Goal: Check status

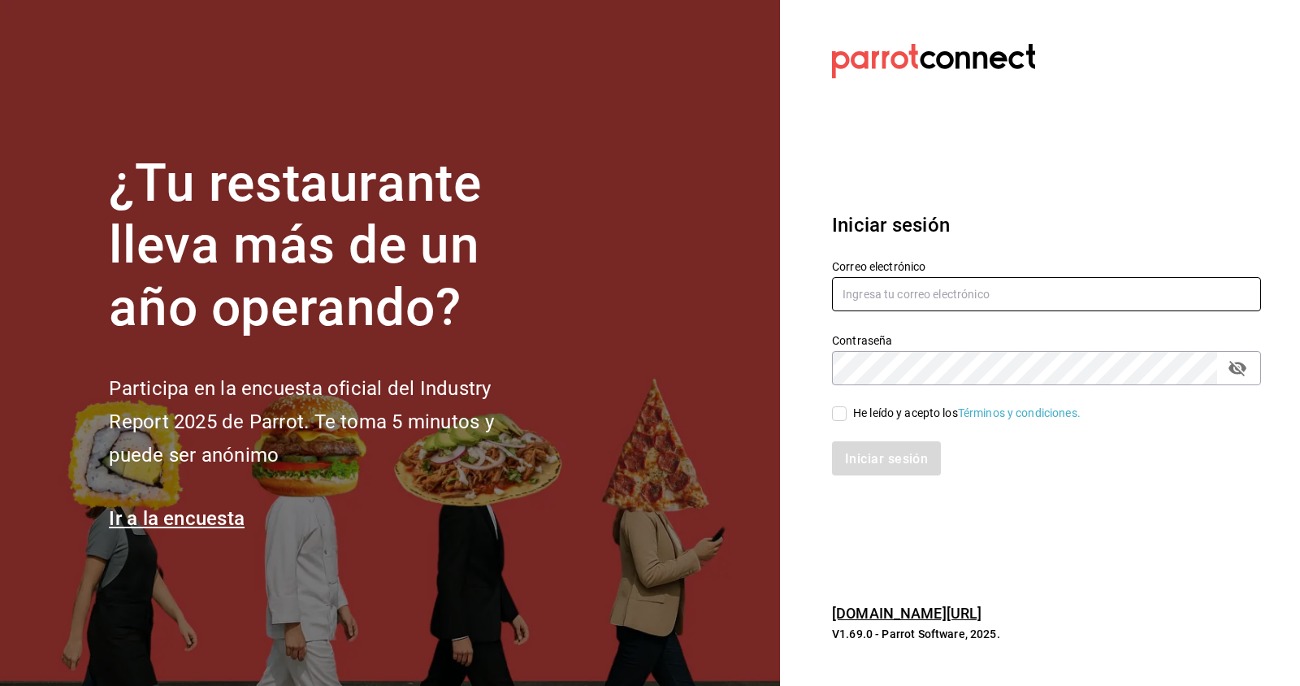
type input "[EMAIL_ADDRESS][DOMAIN_NAME]"
click at [866, 412] on font "He leído y acepto los" at bounding box center [905, 412] width 105 height 13
click at [847, 412] on input "He leído y acepto los Términos y condiciones." at bounding box center [839, 413] width 15 height 15
checkbox input "true"
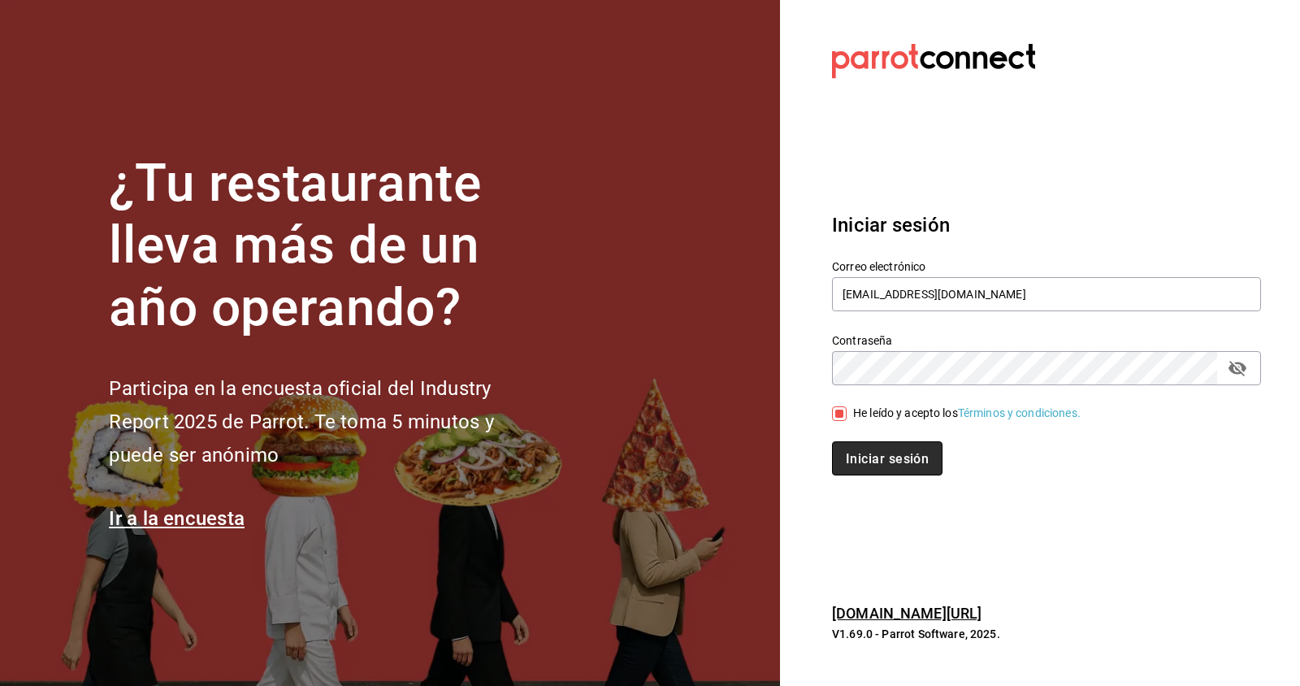
click at [860, 453] on font "Iniciar sesión" at bounding box center [887, 458] width 83 height 15
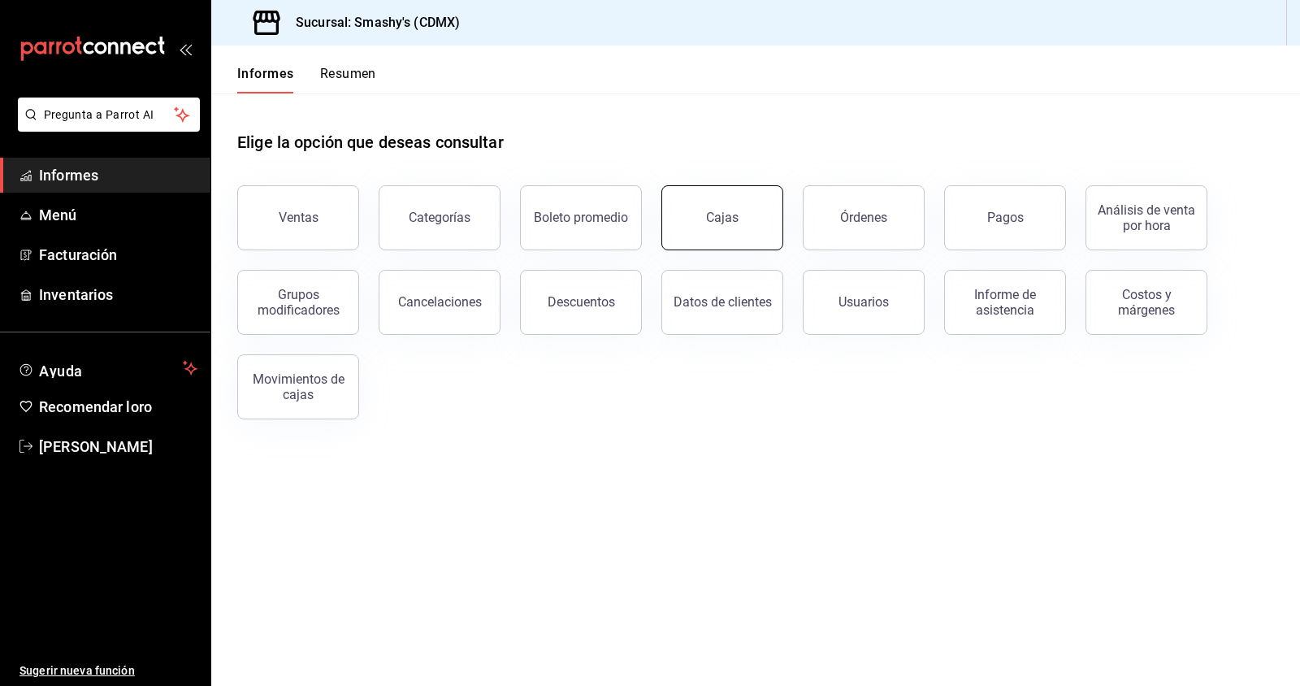
click at [713, 201] on button "Cajas" at bounding box center [722, 217] width 122 height 65
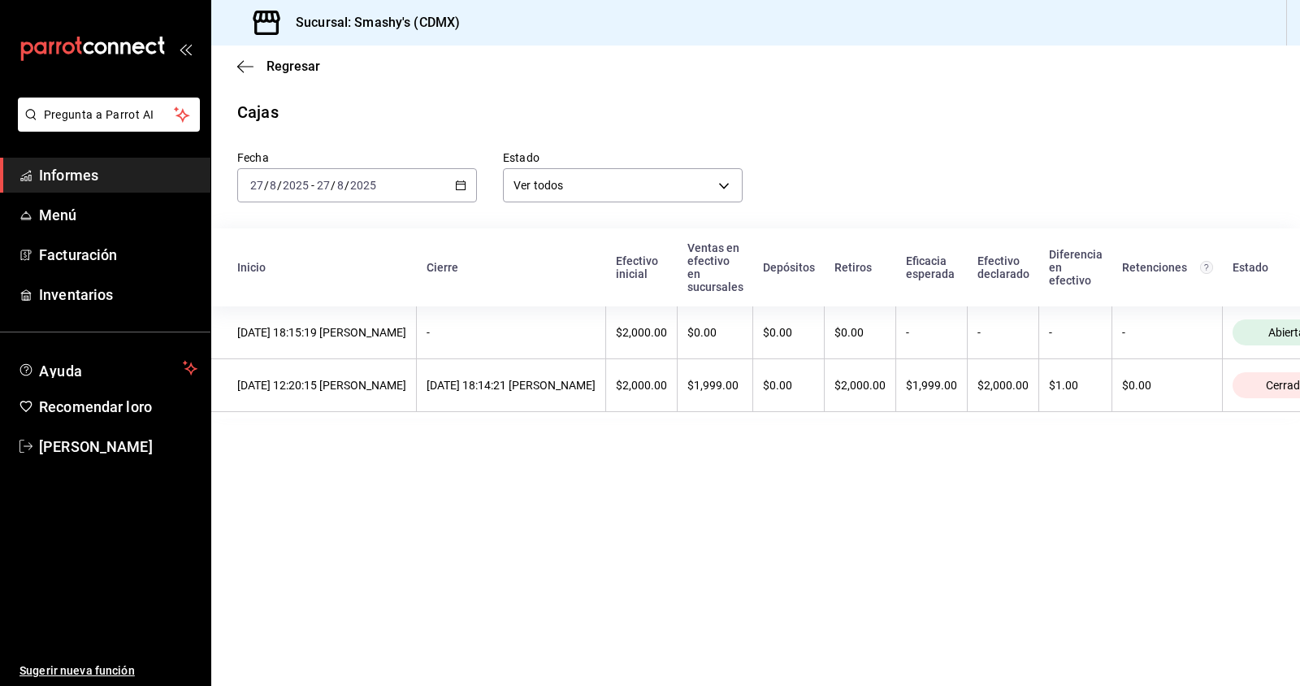
click at [463, 185] on icon "button" at bounding box center [460, 185] width 11 height 11
click at [340, 267] on span "Ayer" at bounding box center [314, 270] width 126 height 17
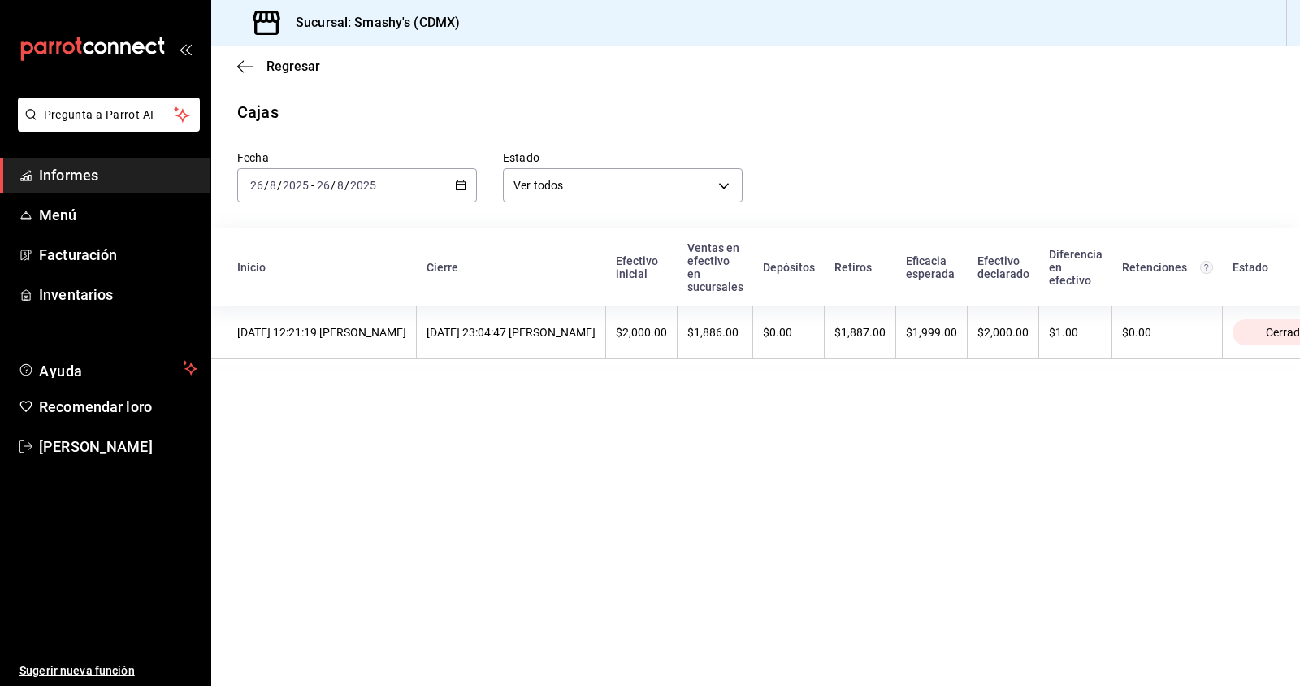
scroll to position [0, 94]
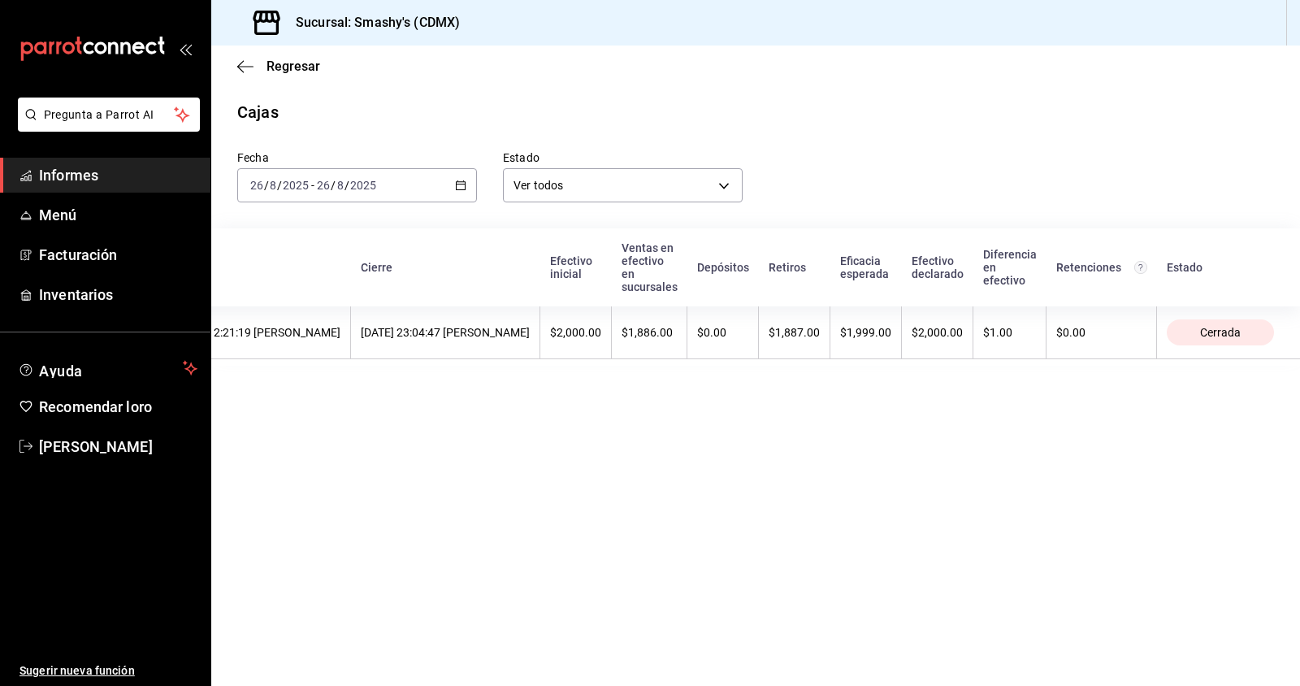
click at [468, 187] on div "2025-08-26 26 / 8 / 2025 - 2025-08-26 26 / 8 / 2025" at bounding box center [357, 185] width 240 height 34
click at [335, 235] on span "Hoy" at bounding box center [314, 234] width 126 height 17
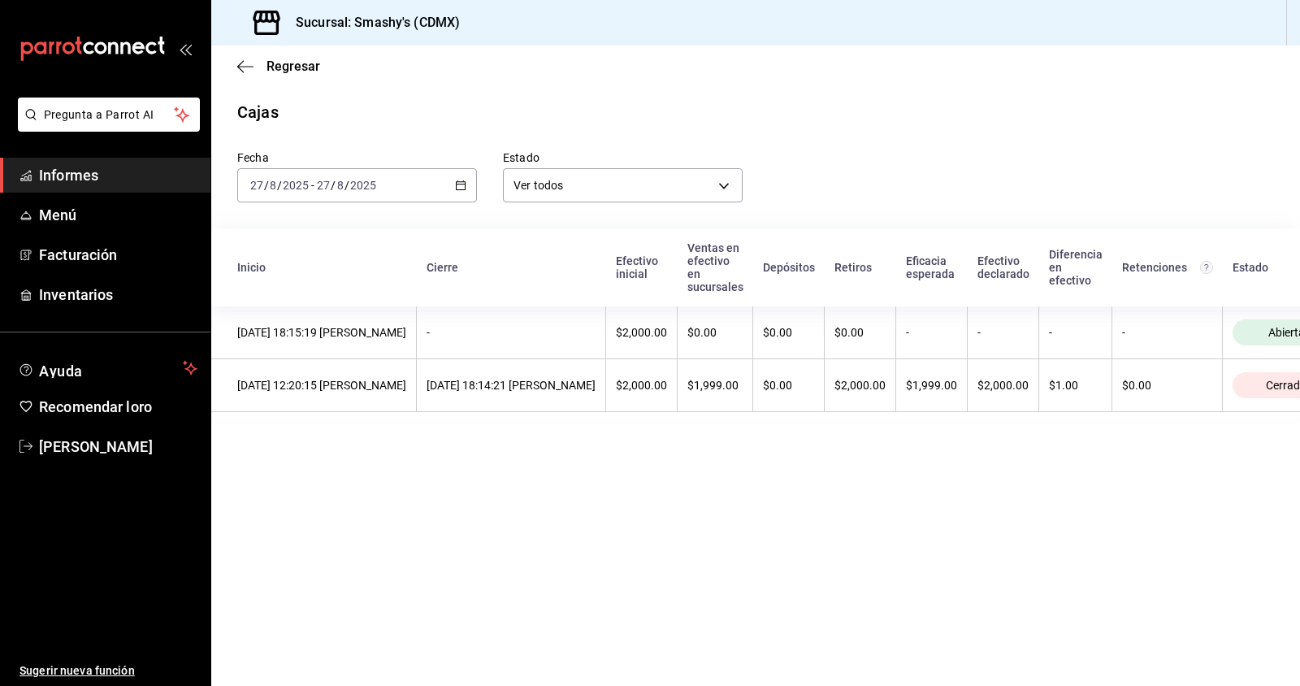
click at [453, 180] on div "2025-08-27 27 / 8 / 2025 - 2025-08-27 27 / 8 / 2025" at bounding box center [357, 185] width 240 height 34
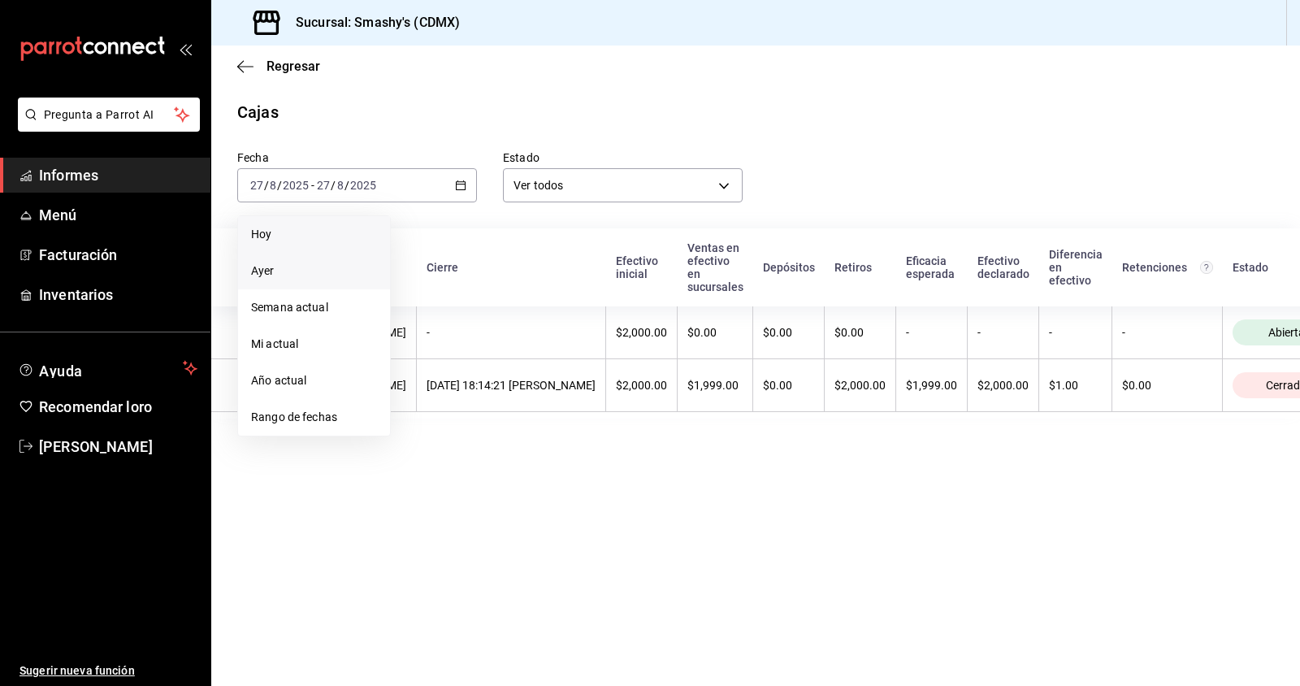
click at [345, 277] on span "Ayer" at bounding box center [314, 270] width 126 height 17
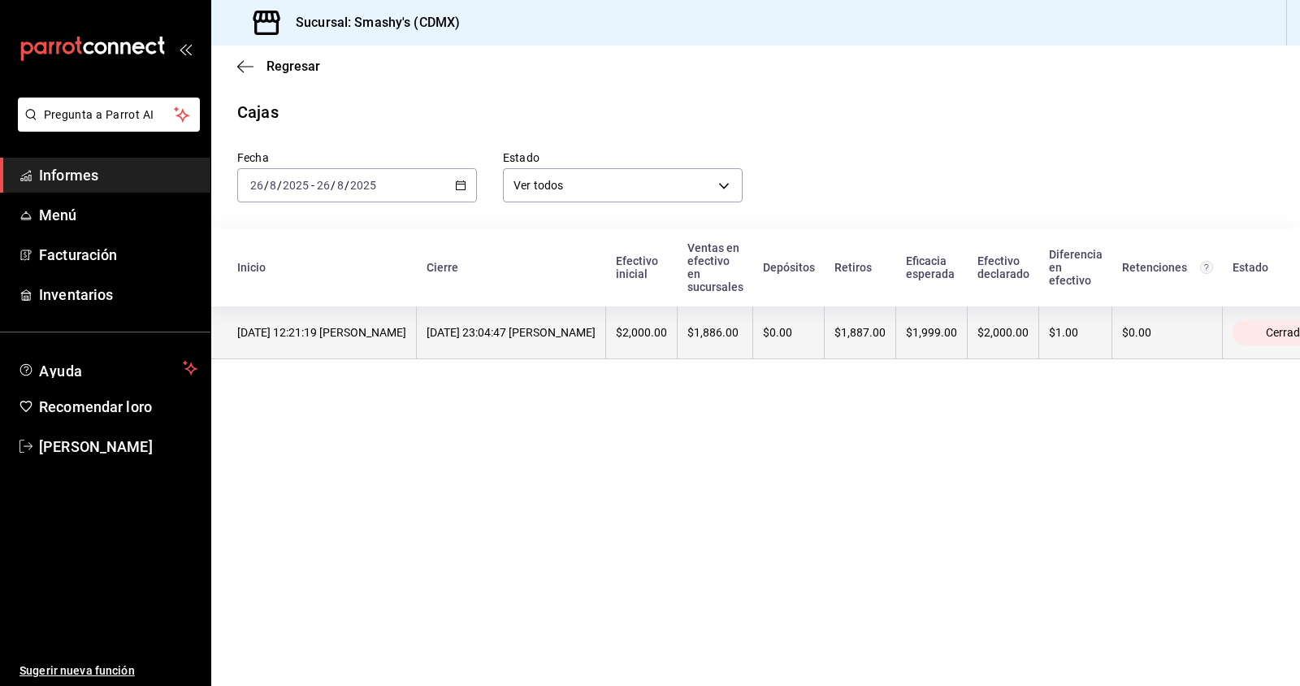
click at [753, 328] on th "$1,886.00" at bounding box center [716, 332] width 76 height 53
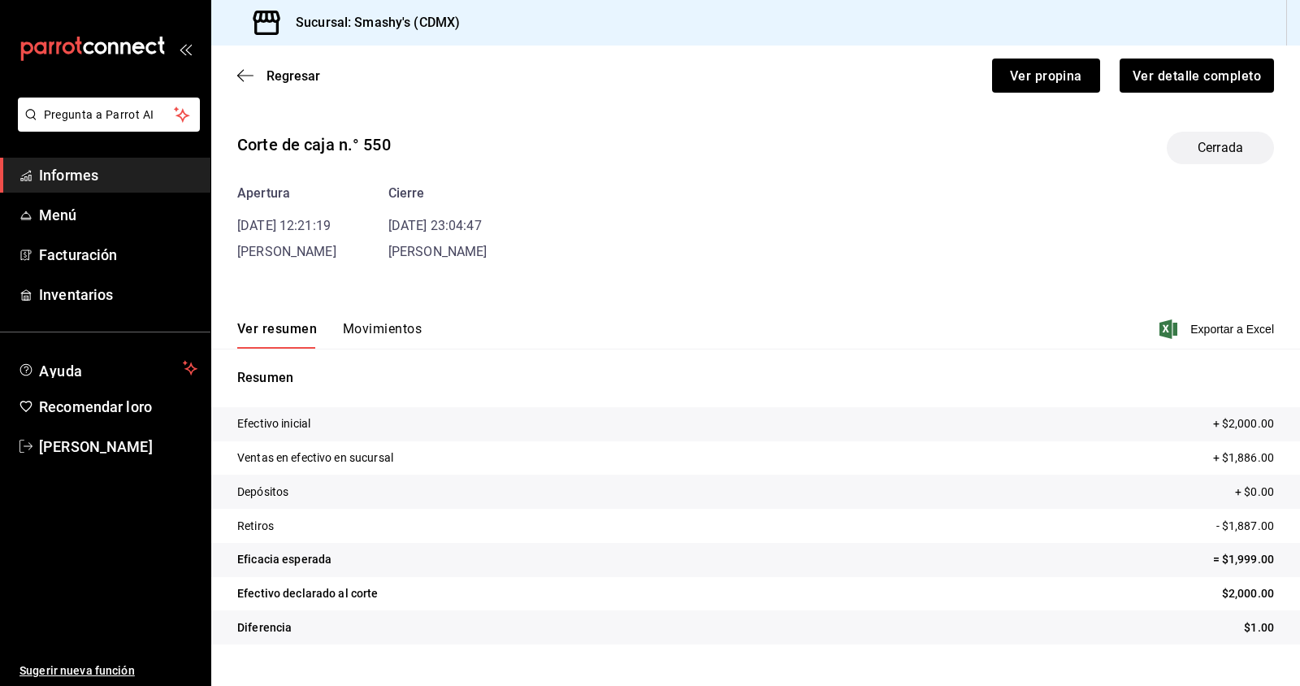
click at [366, 339] on button "Movimientos" at bounding box center [382, 334] width 79 height 28
